Goal: Task Accomplishment & Management: Manage account settings

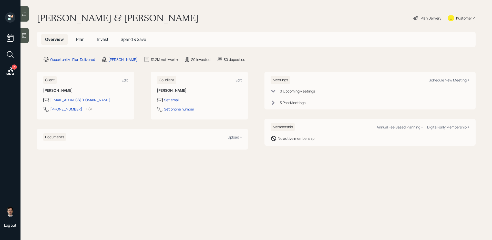
click at [81, 41] on span "Plan" at bounding box center [80, 39] width 8 height 6
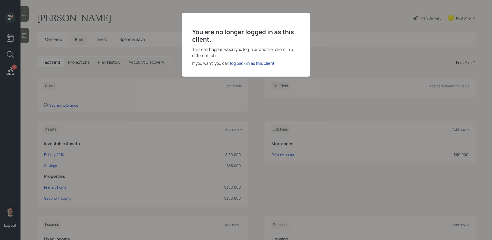
click at [245, 64] on div "log back in as this client" at bounding box center [252, 63] width 44 height 6
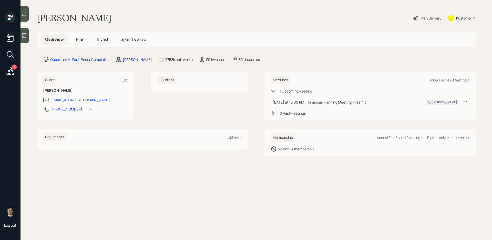
click at [81, 42] on span "Plan" at bounding box center [80, 39] width 8 height 6
